Goal: Information Seeking & Learning: Check status

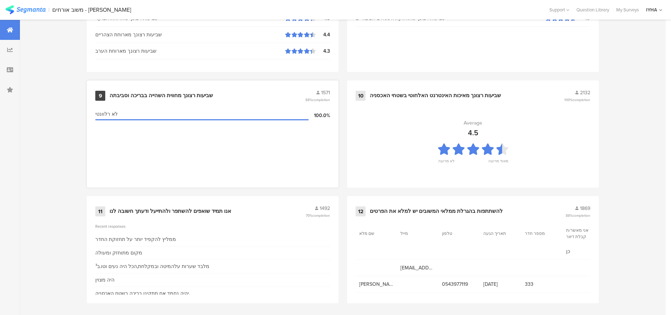
scroll to position [728, 0]
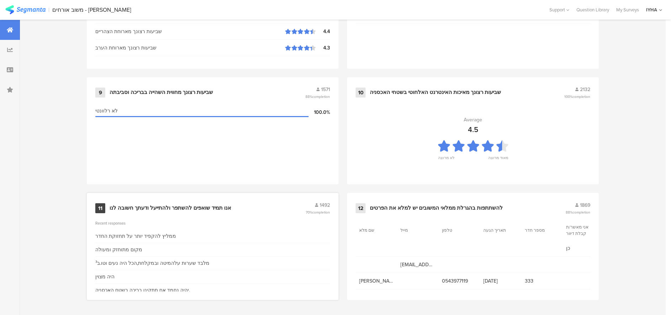
click at [142, 207] on div "אנו תמיד שואפים להשתפר ולהתייעל ודעתך חשובה לנו" at bounding box center [171, 208] width 122 height 7
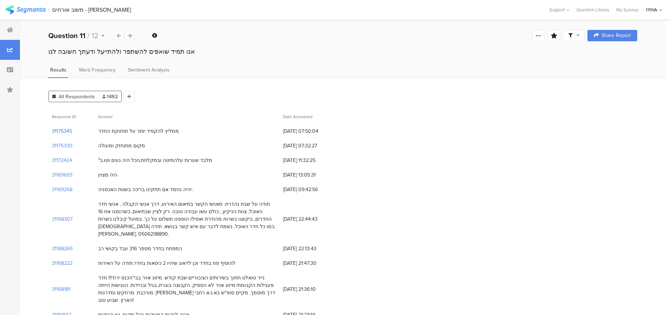
click at [59, 132] on section "31175345" at bounding box center [62, 130] width 20 height 7
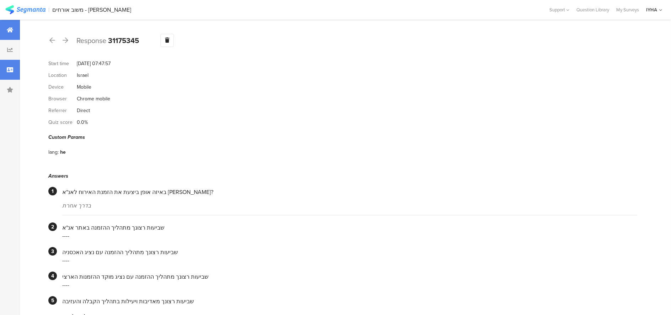
click at [10, 30] on icon at bounding box center [10, 30] width 6 height 6
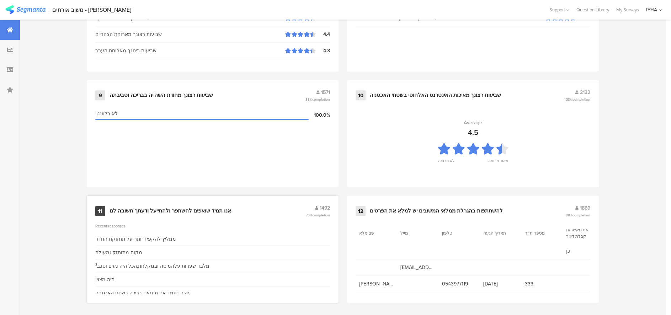
scroll to position [728, 0]
